Goal: Find specific page/section: Find specific page/section

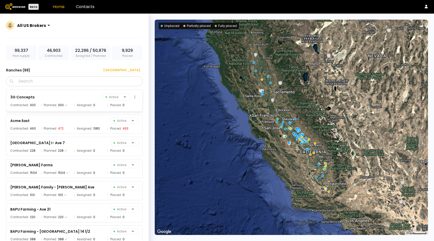
click at [42, 108] on div "3G Concepts Active Contracted: 300 Planned: 300 Assigned: 0 Placed: 0" at bounding box center [74, 101] width 137 height 22
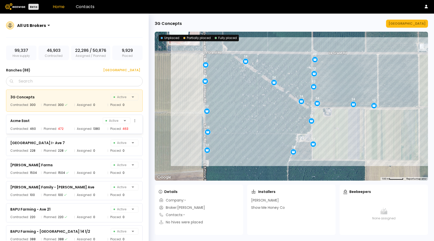
click at [71, 125] on div "Acme East Active Contracted: 460 Planned: 472 Assigned: 1380 Placed: 463" at bounding box center [74, 124] width 137 height 19
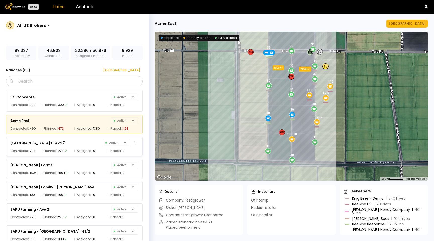
click at [86, 147] on div "[GEOGRAPHIC_DATA] I- Ave 7 Active Contracted: 228 Planned: 228 Assigned: 0 Plac…" at bounding box center [74, 146] width 137 height 19
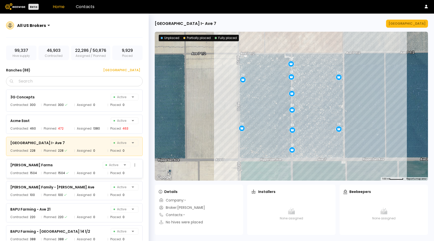
click at [86, 166] on div "[PERSON_NAME] Farms Active" at bounding box center [74, 164] width 128 height 7
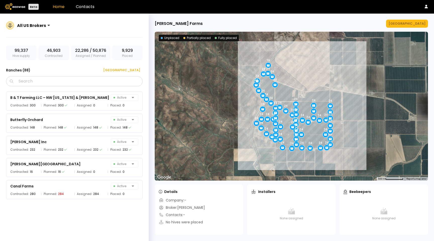
scroll to position [308, 0]
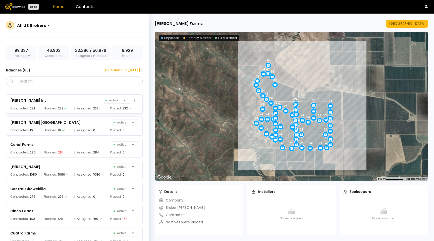
click at [94, 102] on div "[PERSON_NAME] Inc Active" at bounding box center [74, 100] width 128 height 7
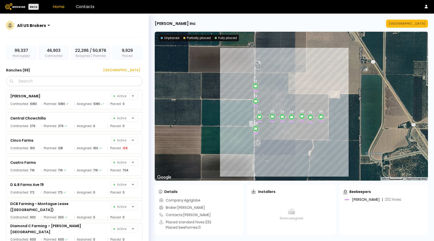
scroll to position [379, 0]
click at [86, 146] on span "Assigned:" at bounding box center [84, 147] width 15 height 5
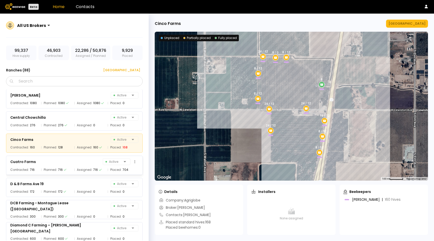
click at [88, 163] on div "Cuatro Farms Active" at bounding box center [74, 161] width 128 height 7
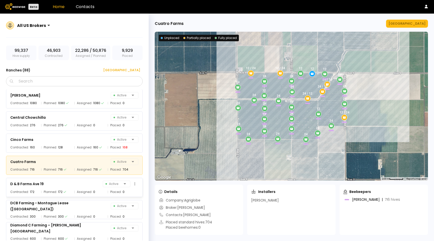
click at [85, 187] on div "D & B Farms Ave 19 Active Contracted: 172 Planned: 172 Assigned: 0 Placed: 0" at bounding box center [74, 187] width 137 height 19
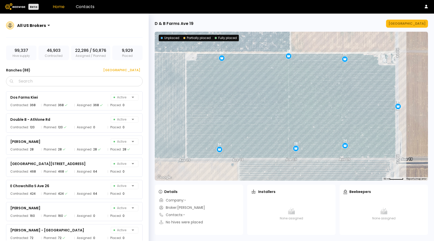
scroll to position [533, 0]
click at [93, 153] on div "[PERSON_NAME] Active Contracted: 28 Planned: 28 Assigned: 28 Placed: 28" at bounding box center [74, 144] width 137 height 19
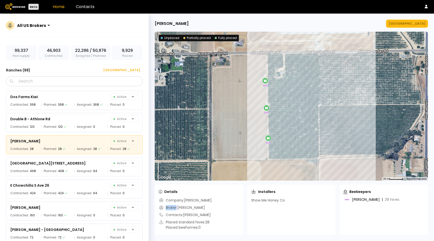
drag, startPoint x: 187, startPoint y: 206, endPoint x: 172, endPoint y: 208, distance: 14.3
click at [176, 207] on div "Company: [PERSON_NAME] Broker: [PERSON_NAME] Contacts: [PERSON_NAME] Placed sta…" at bounding box center [199, 214] width 80 height 33
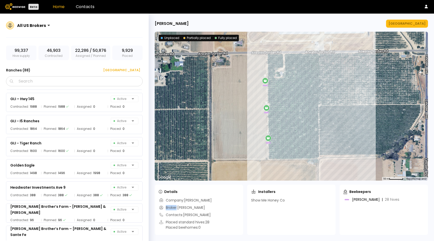
scroll to position [816, 0]
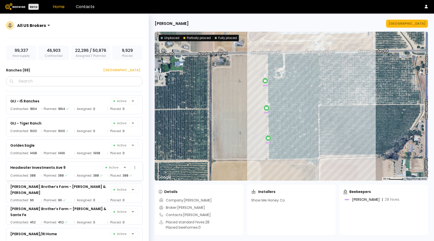
click at [89, 177] on span "Assigned:" at bounding box center [84, 175] width 15 height 5
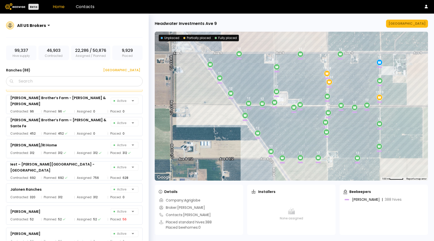
scroll to position [913, 0]
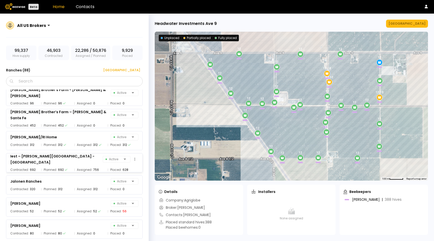
click at [93, 168] on div "756" at bounding box center [96, 169] width 6 height 5
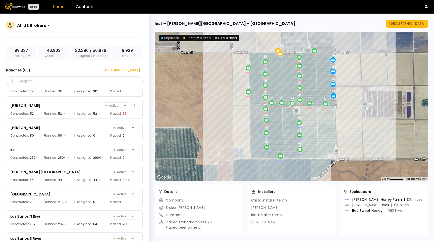
scroll to position [1014, 0]
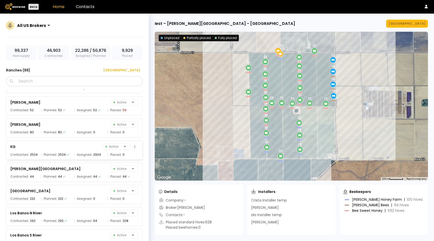
click at [83, 152] on span "Assigned:" at bounding box center [84, 154] width 15 height 5
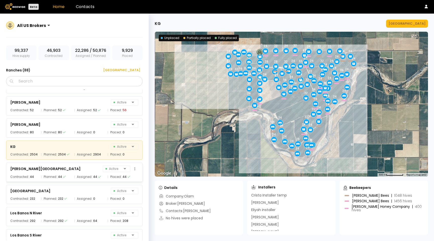
click at [84, 169] on div "[PERSON_NAME][GEOGRAPHIC_DATA] Active" at bounding box center [74, 168] width 128 height 7
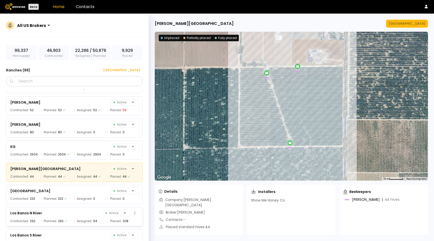
click at [91, 211] on div "Los Banos N River Active" at bounding box center [74, 212] width 128 height 7
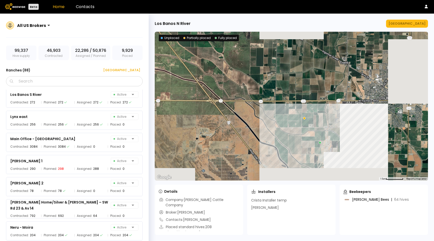
scroll to position [1161, 0]
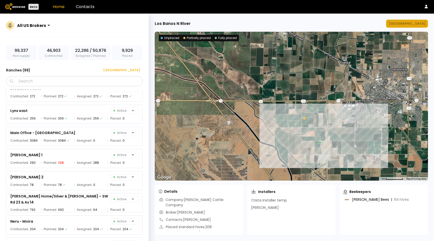
click at [415, 23] on div "[GEOGRAPHIC_DATA]" at bounding box center [407, 23] width 37 height 5
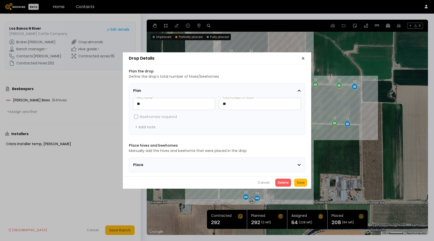
click at [139, 165] on span "Place" at bounding box center [164, 164] width 63 height 5
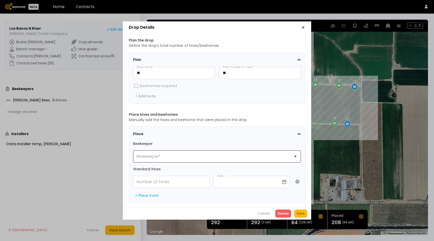
scroll to position [0, 0]
